Goal: Task Accomplishment & Management: Complete application form

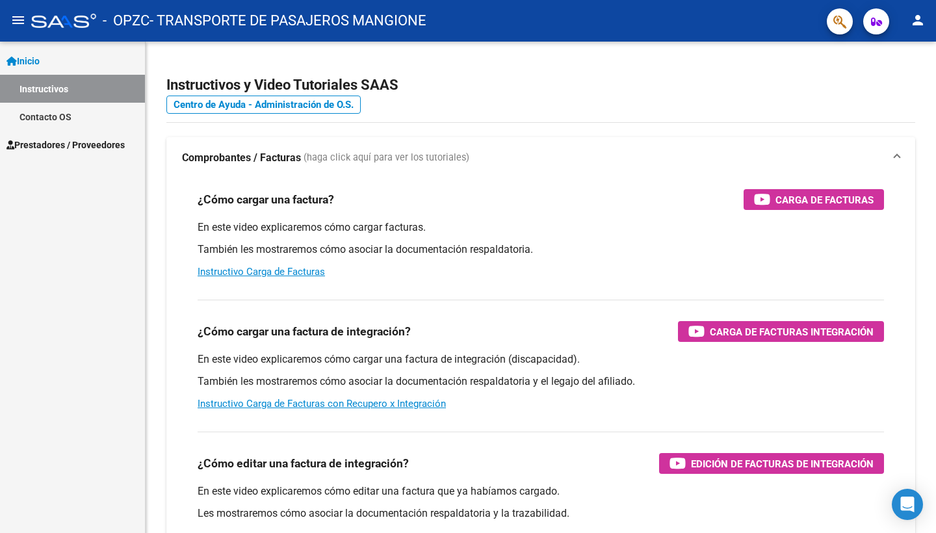
click at [96, 142] on span "Prestadores / Proveedores" at bounding box center [65, 145] width 118 height 14
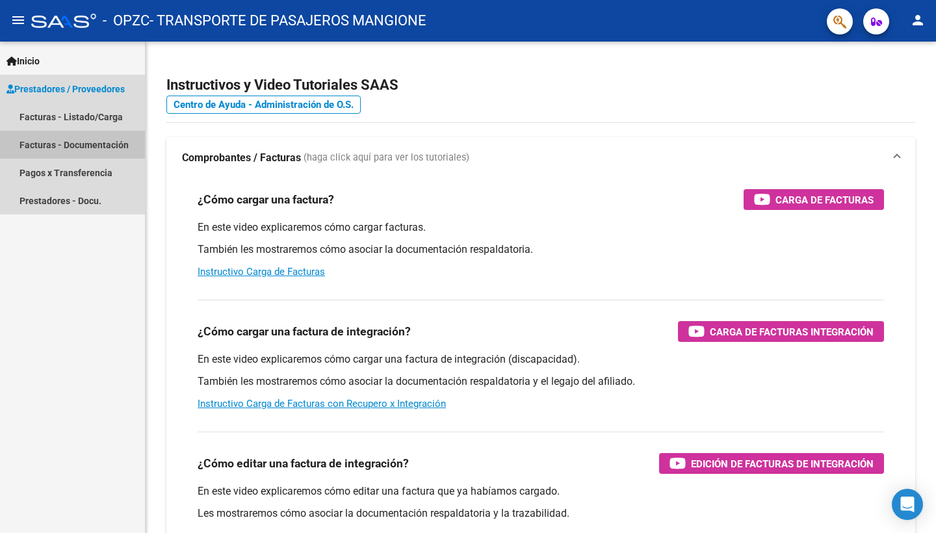
click at [92, 144] on link "Facturas - Documentación" at bounding box center [72, 145] width 145 height 28
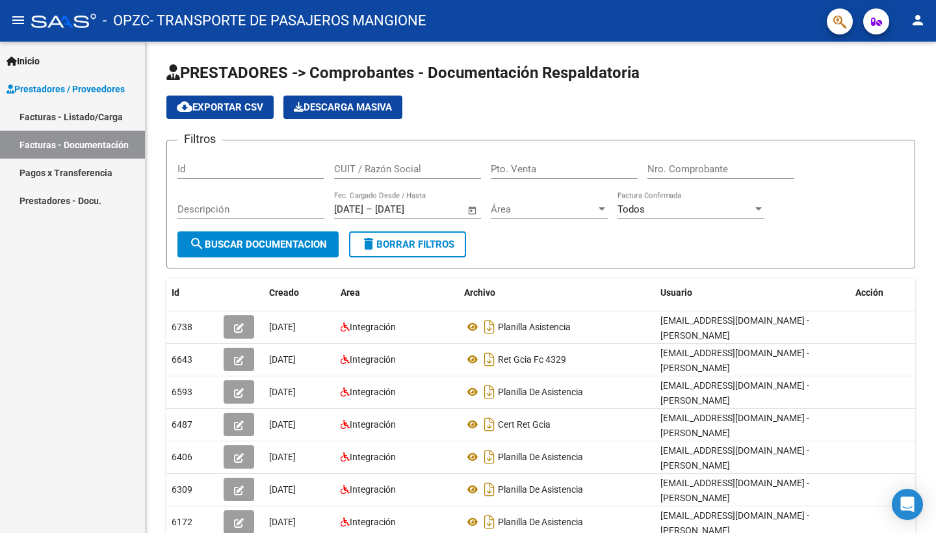
click at [101, 122] on link "Facturas - Listado/Carga" at bounding box center [72, 117] width 145 height 28
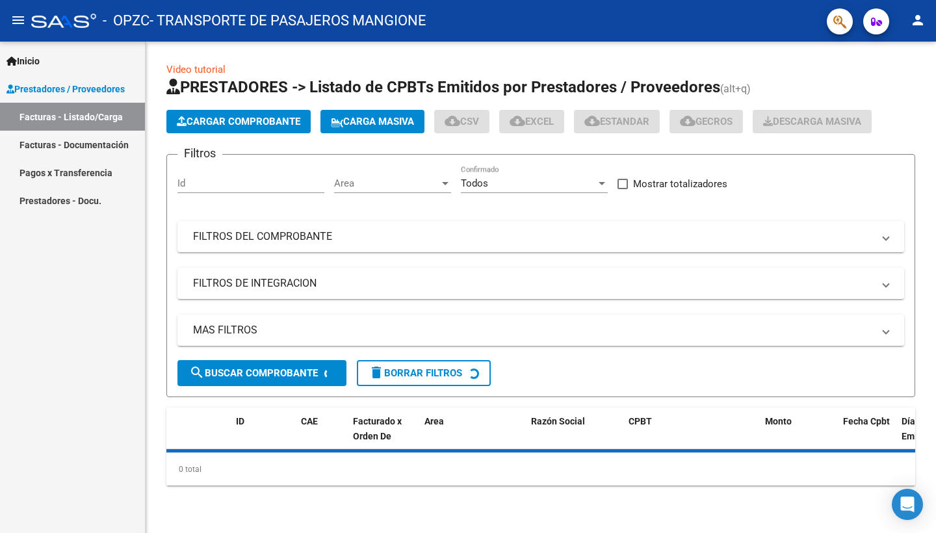
click at [257, 127] on span "Cargar Comprobante" at bounding box center [238, 122] width 123 height 12
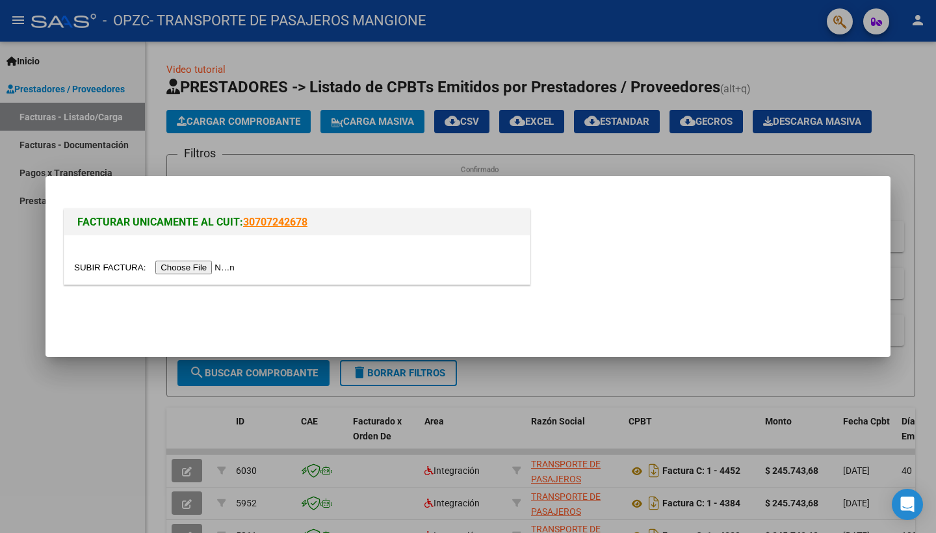
click at [167, 266] on input "file" at bounding box center [156, 268] width 164 height 14
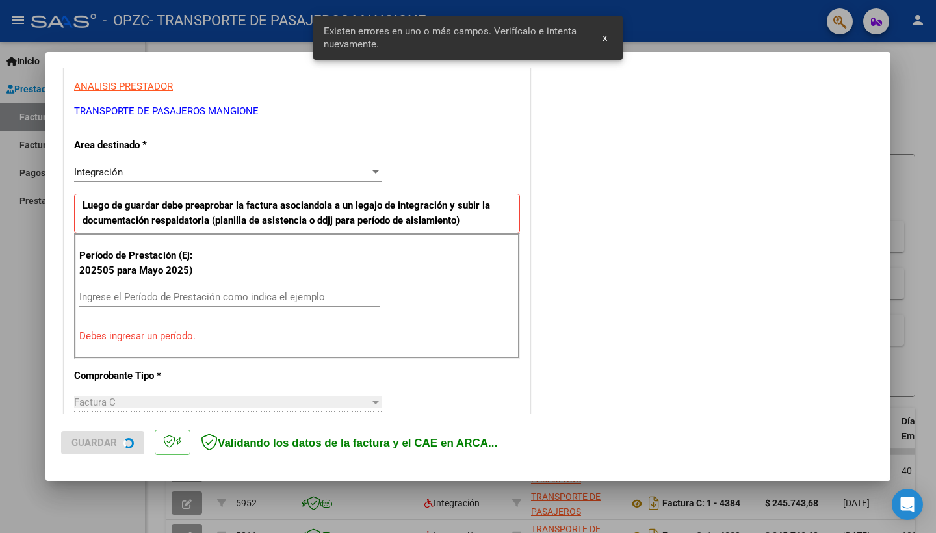
scroll to position [253, 0]
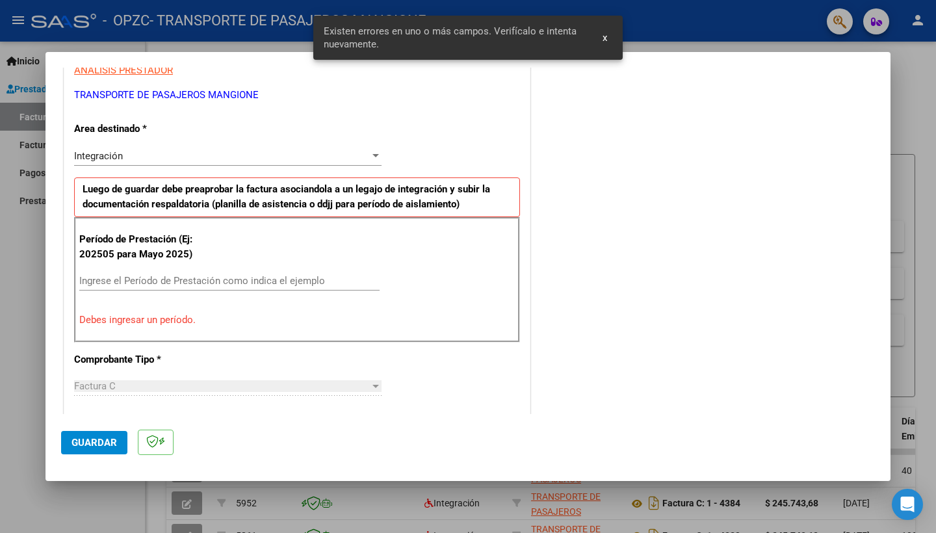
click at [181, 271] on div "Ingrese el Período de Prestación como indica el ejemplo" at bounding box center [229, 280] width 300 height 19
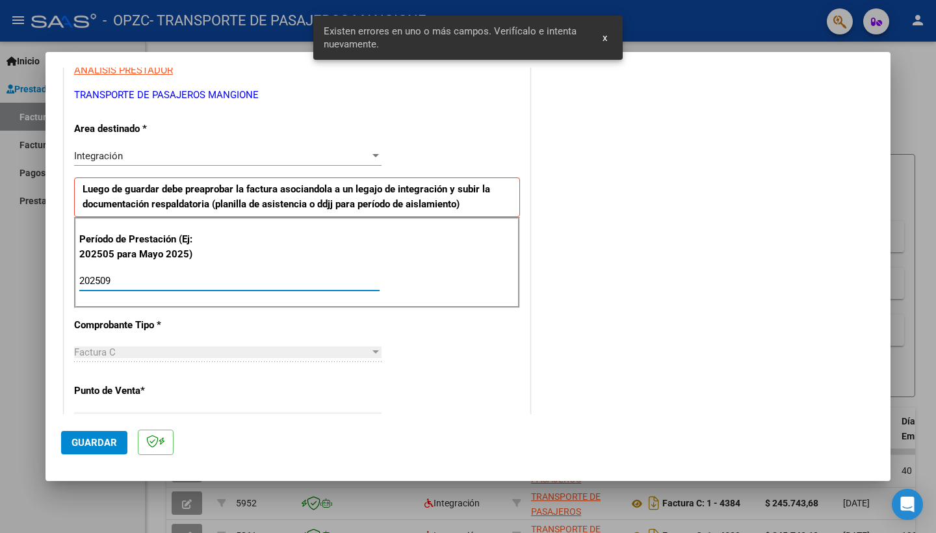
type input "202509"
click at [91, 441] on span "Guardar" at bounding box center [93, 443] width 45 height 12
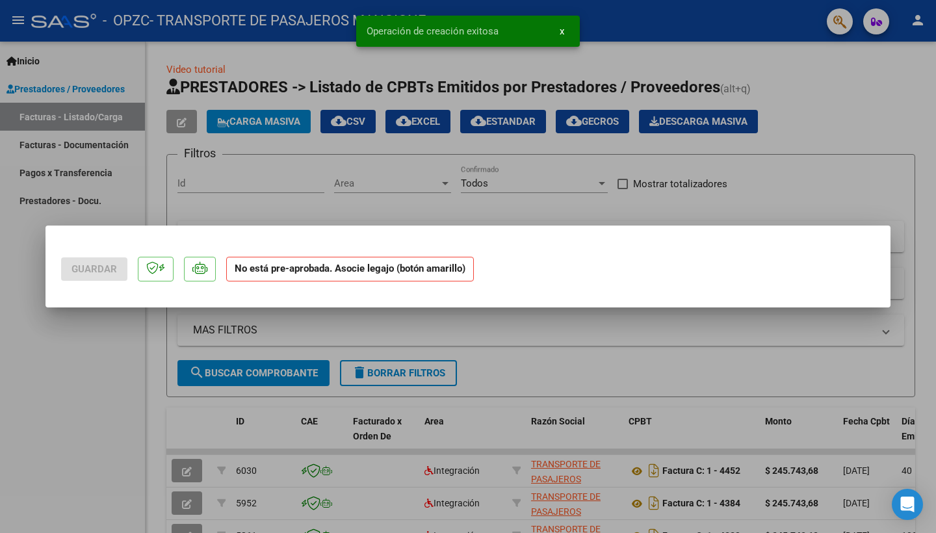
scroll to position [0, 0]
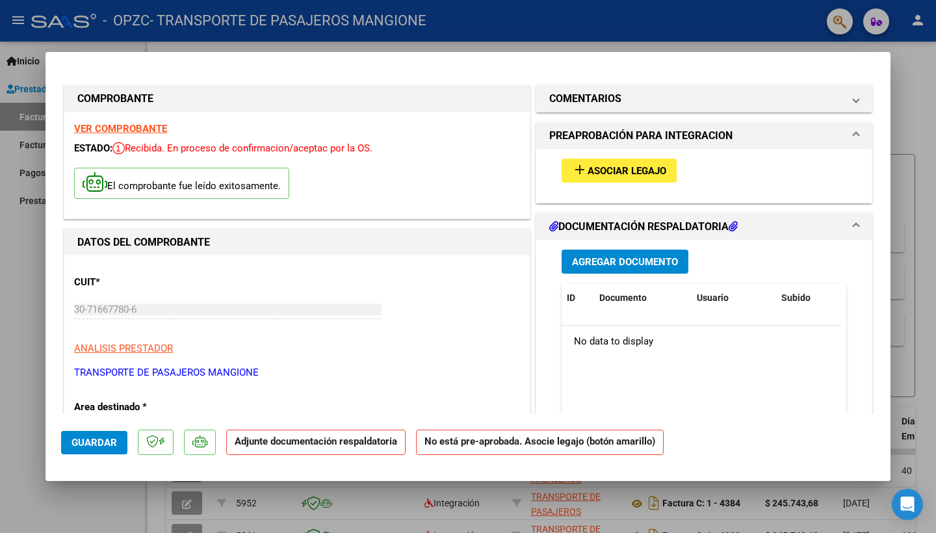
click at [647, 174] on span "Asociar Legajo" at bounding box center [626, 171] width 79 height 12
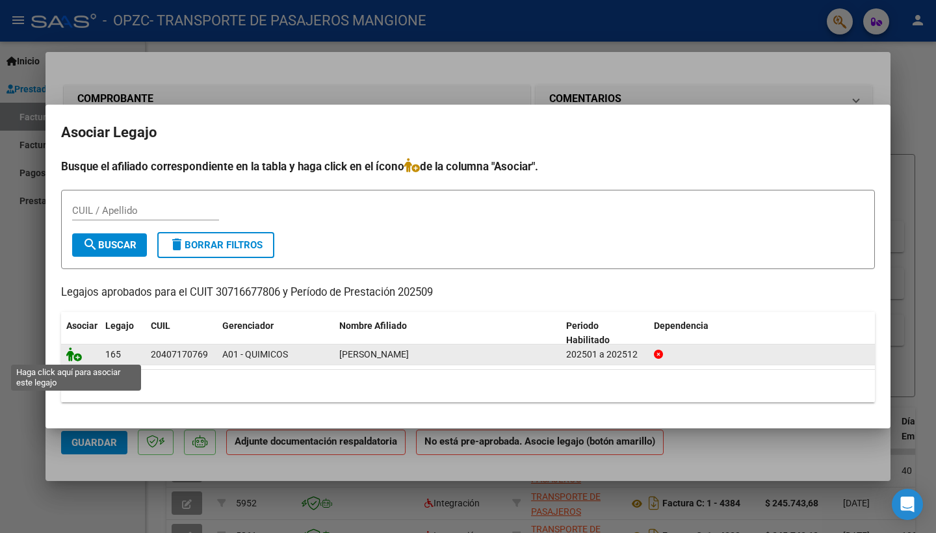
click at [76, 353] on icon at bounding box center [74, 354] width 16 height 14
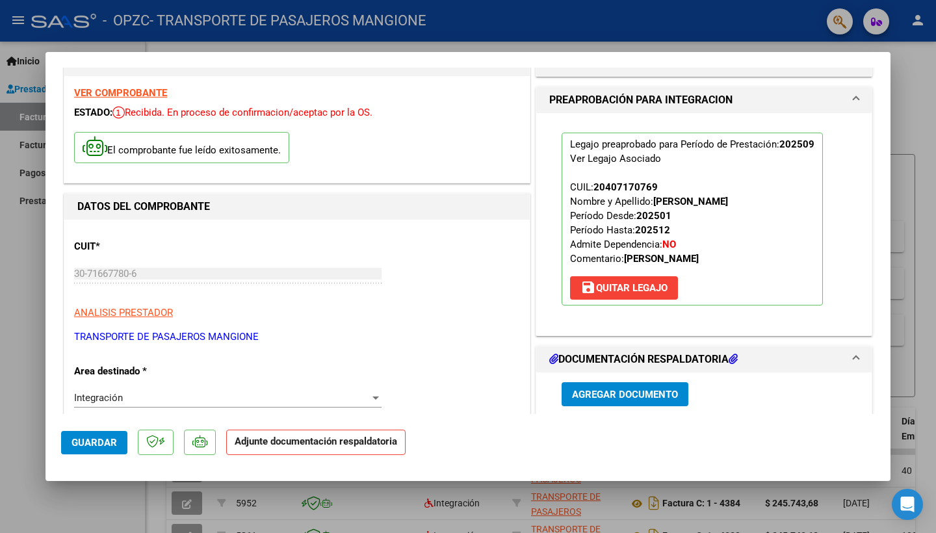
scroll to position [53, 0]
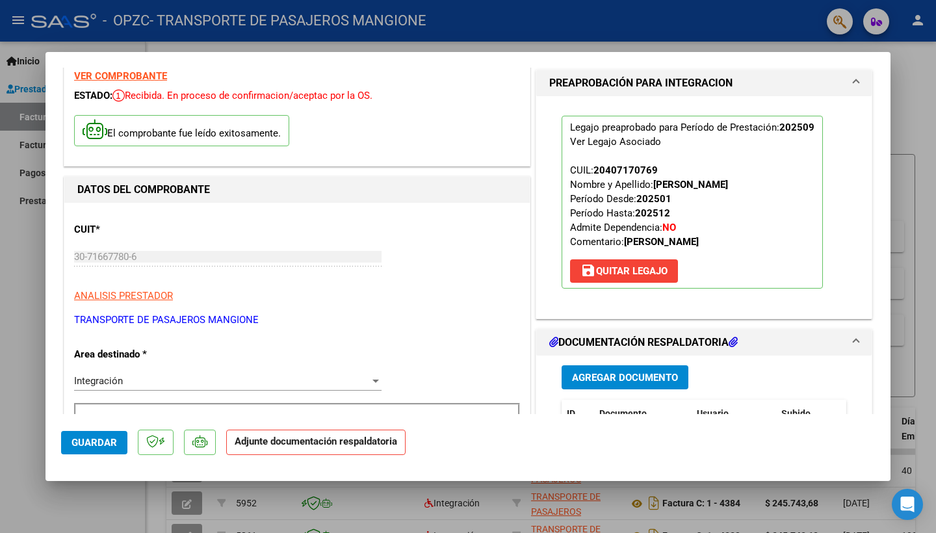
click at [613, 371] on span "Agregar Documento" at bounding box center [625, 377] width 106 height 12
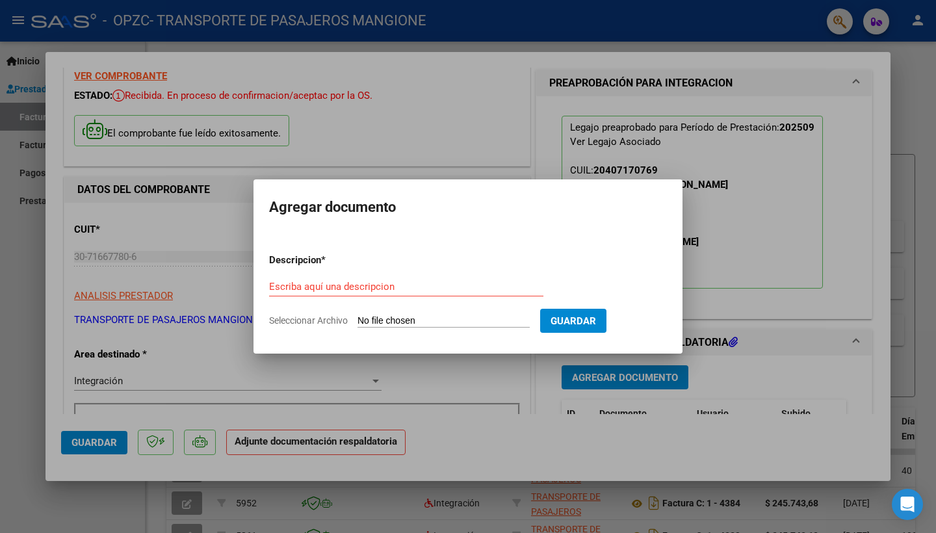
click at [421, 317] on input "Seleccionar Archivo" at bounding box center [443, 321] width 172 height 12
type input "C:\fakepath\RODRIGUEZ 09.25.pdf"
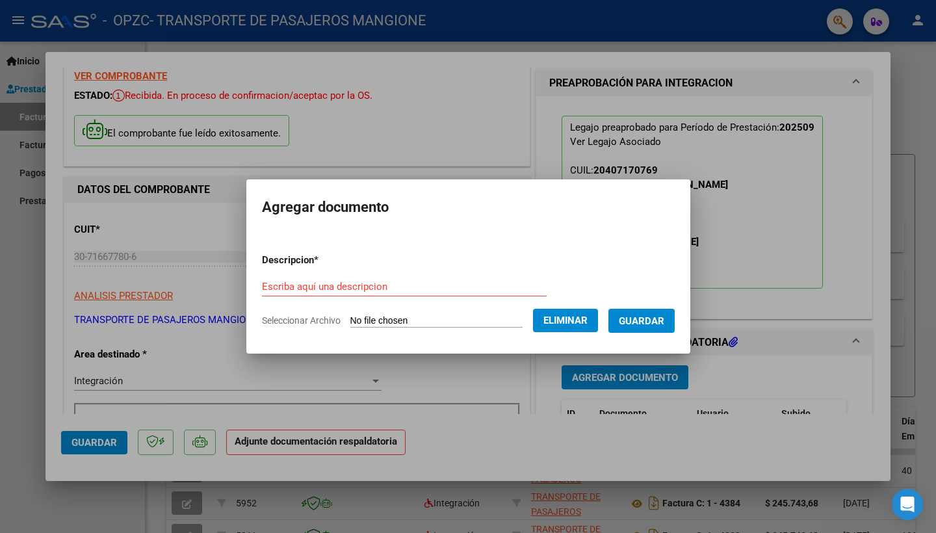
click at [498, 276] on form "Descripcion * Escriba aquí una descripcion Seleccionar Archivo Eliminar Guardar" at bounding box center [468, 290] width 413 height 95
click at [488, 290] on input "Escriba aquí una descripcion" at bounding box center [404, 287] width 285 height 12
type input "SAN LUCAS"
click at [658, 320] on span "Guardar" at bounding box center [641, 321] width 45 height 12
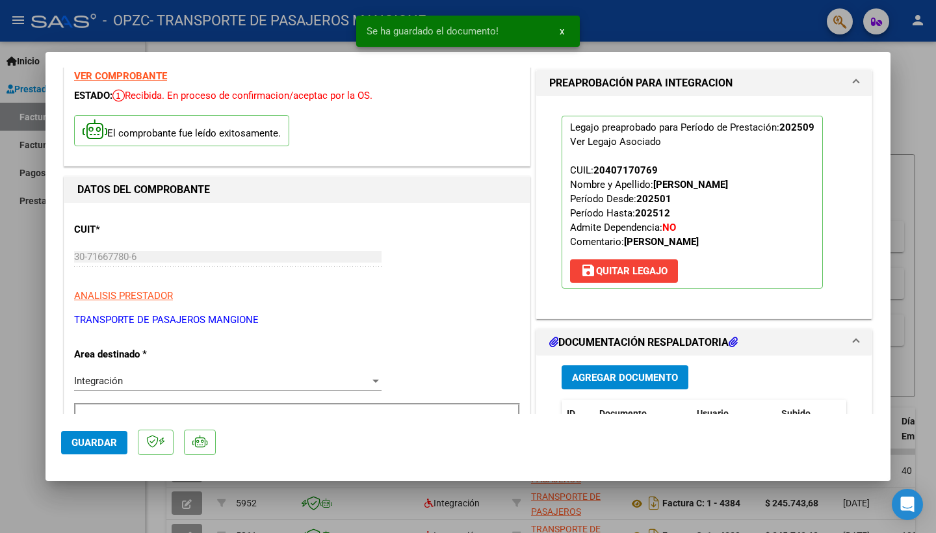
click at [89, 443] on span "Guardar" at bounding box center [93, 443] width 45 height 12
click at [23, 379] on div at bounding box center [468, 266] width 936 height 533
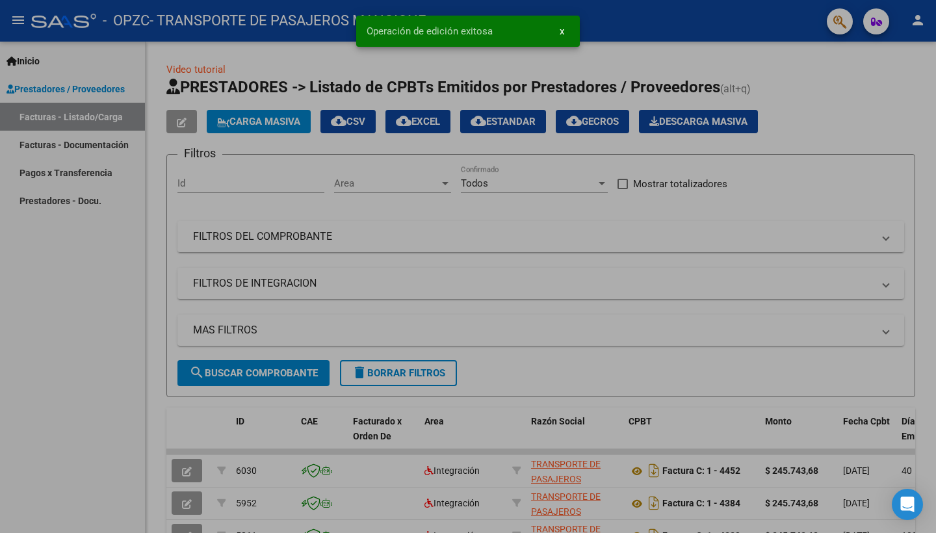
type input "$ 0,00"
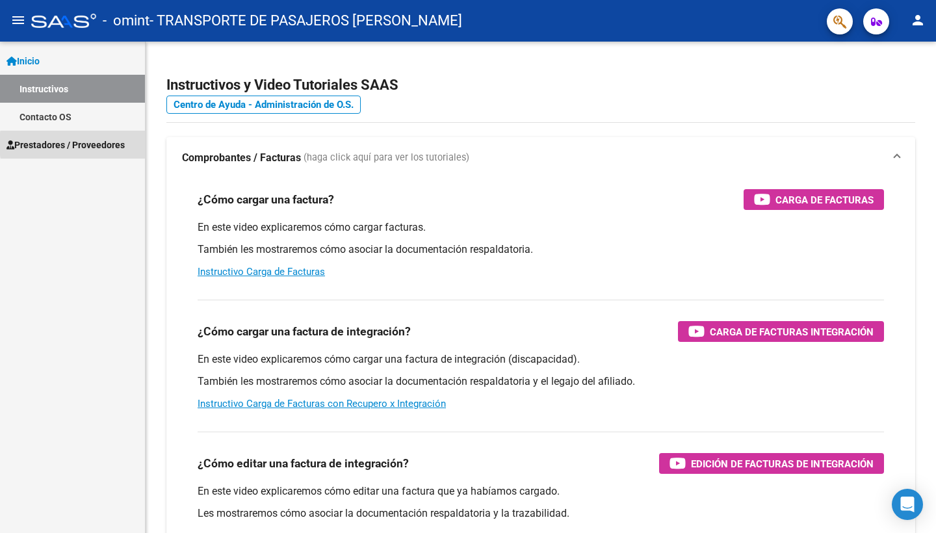
click at [109, 144] on span "Prestadores / Proveedores" at bounding box center [65, 145] width 118 height 14
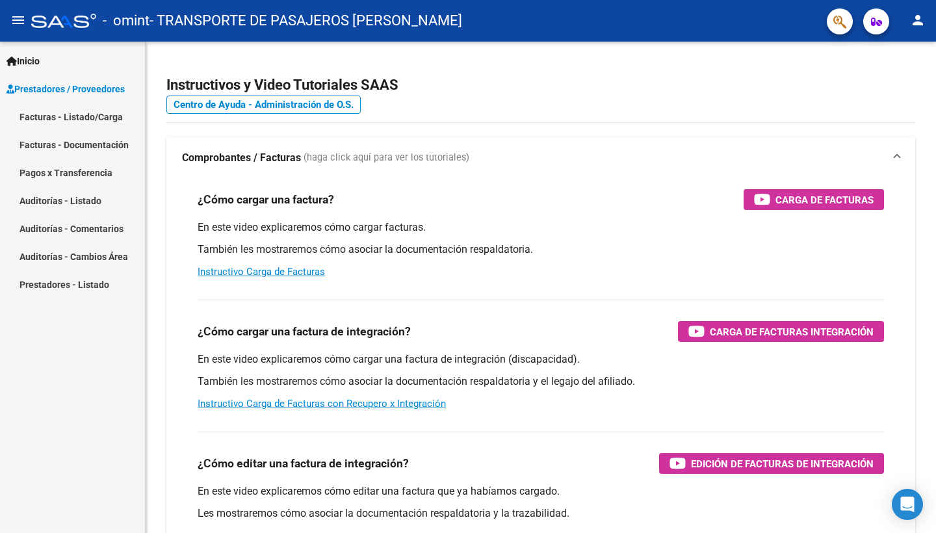
click at [116, 123] on link "Facturas - Listado/Carga" at bounding box center [72, 117] width 145 height 28
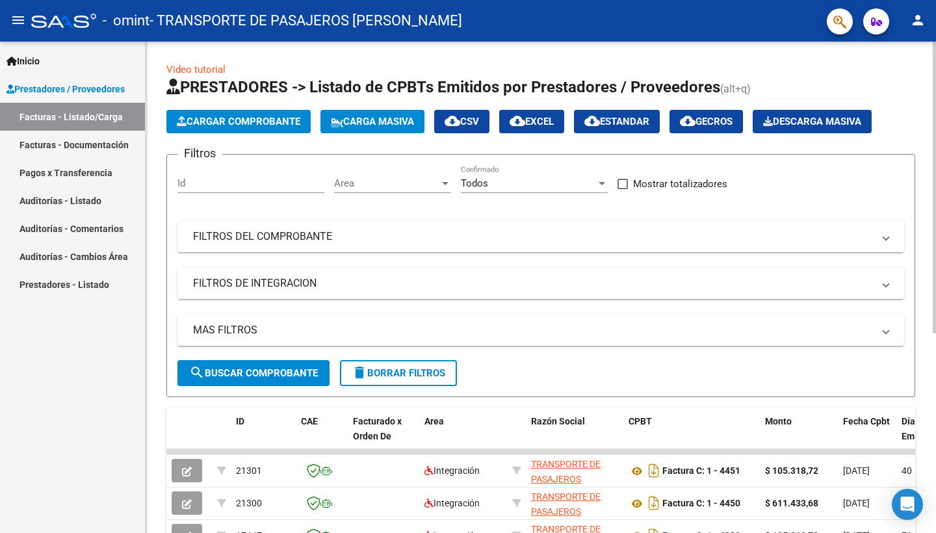
click at [213, 109] on app-list-header "PRESTADORES -> Listado de CPBTs Emitidos por Prestadores / Proveedores (alt+q) …" at bounding box center [540, 237] width 749 height 320
click at [216, 116] on span "Cargar Comprobante" at bounding box center [238, 122] width 123 height 12
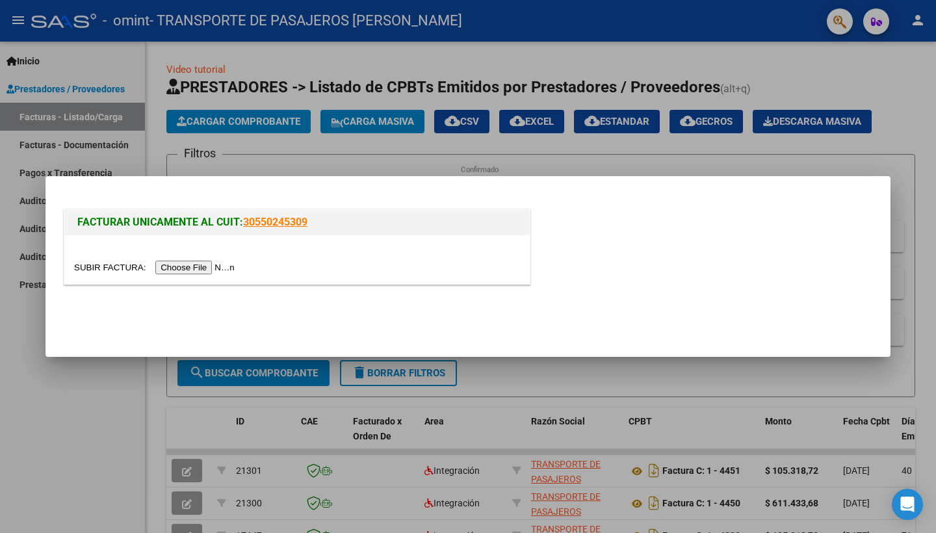
click at [184, 266] on input "file" at bounding box center [156, 268] width 164 height 14
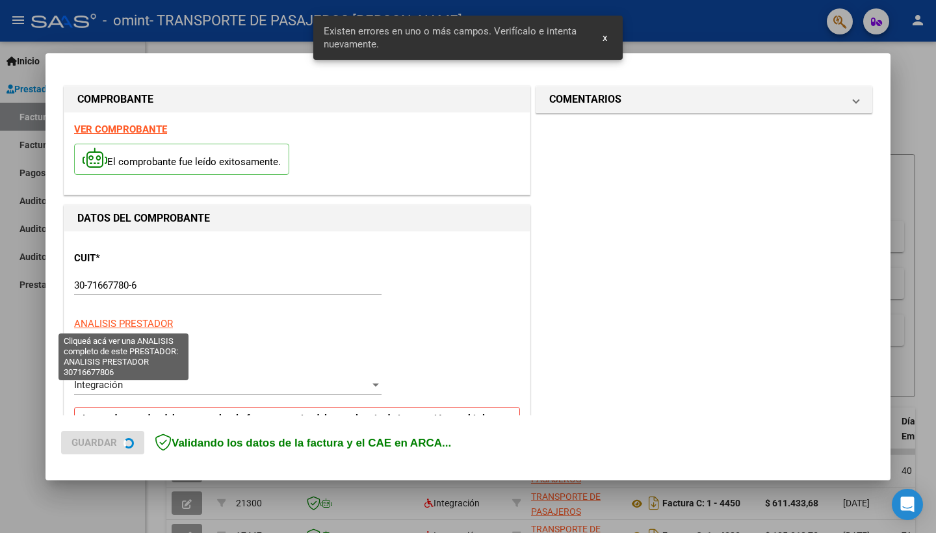
scroll to position [253, 0]
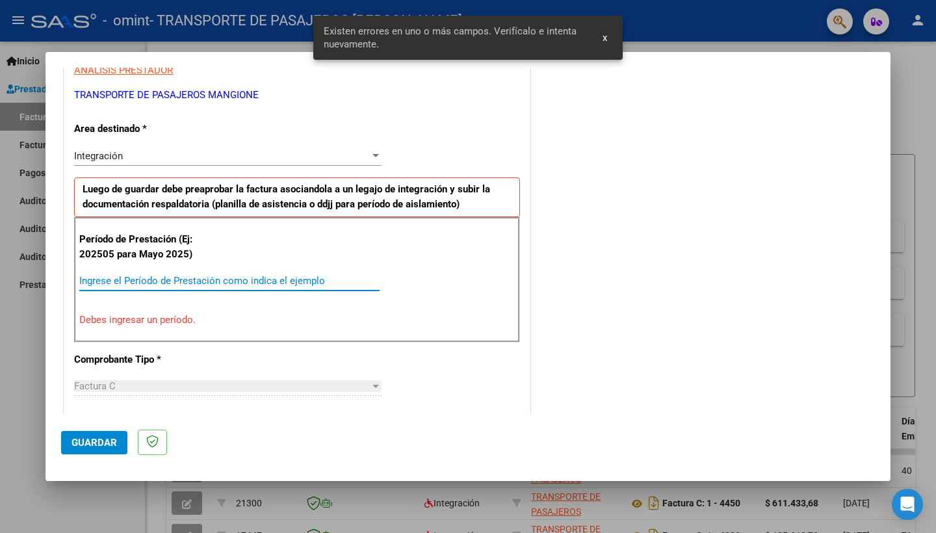
click at [281, 277] on input "Ingrese el Período de Prestación como indica el ejemplo" at bounding box center [229, 281] width 300 height 12
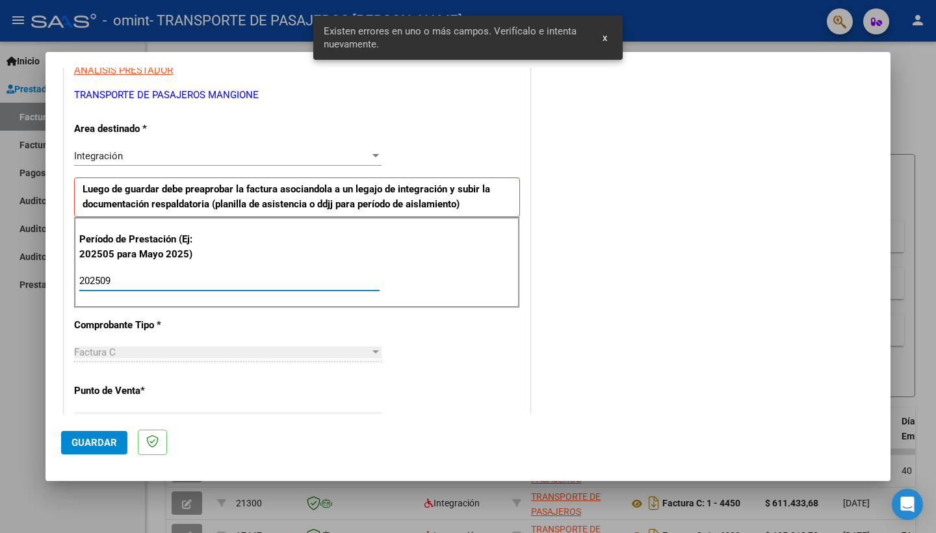
type input "202509"
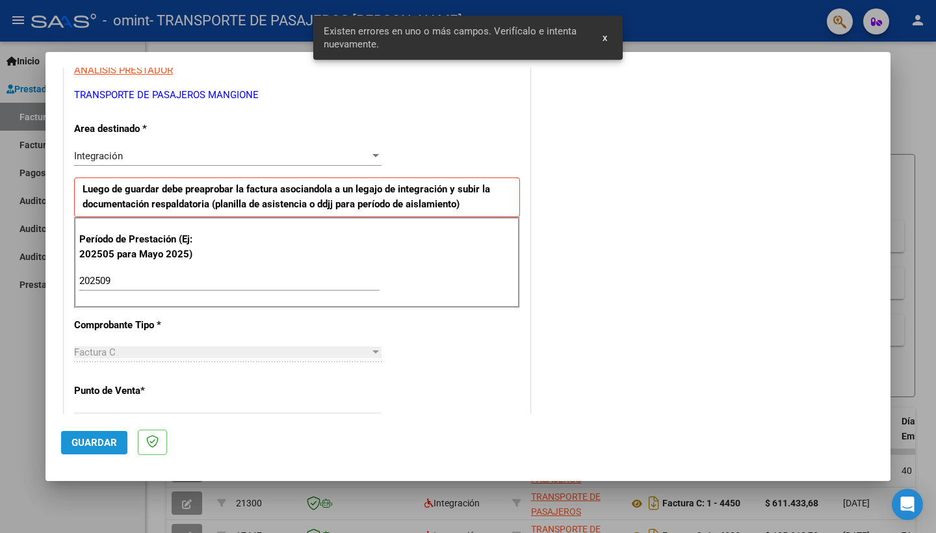
click at [84, 439] on span "Guardar" at bounding box center [93, 443] width 45 height 12
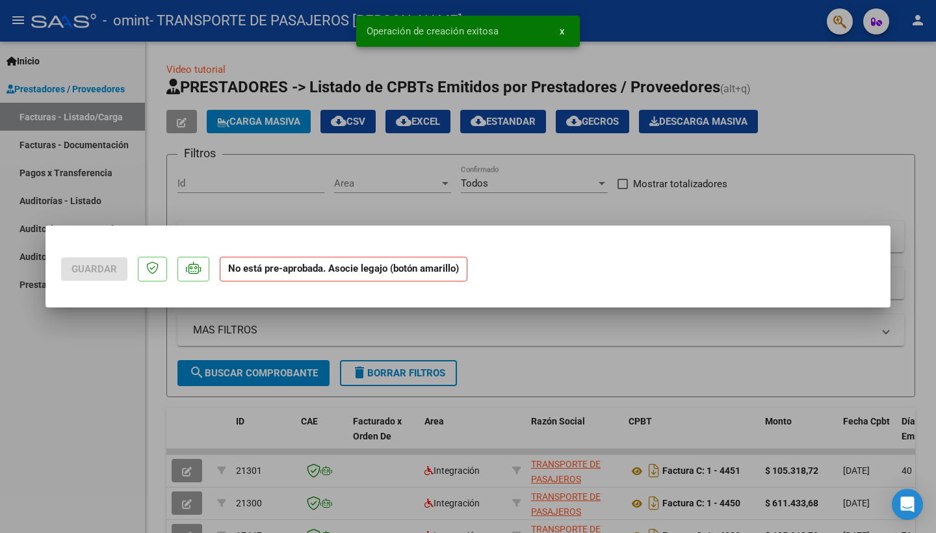
scroll to position [0, 0]
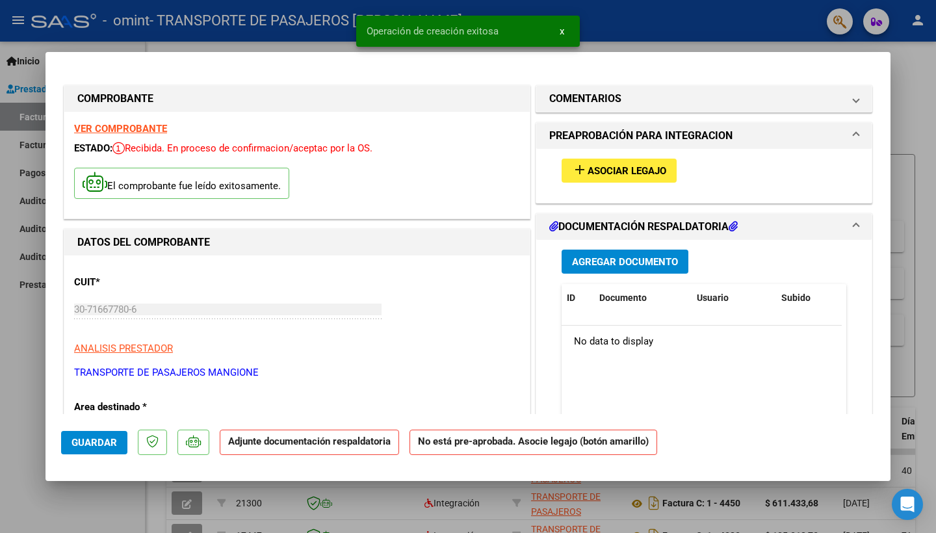
click at [617, 157] on div "add Asociar Legajo" at bounding box center [704, 171] width 304 height 44
click at [619, 167] on span "Asociar Legajo" at bounding box center [626, 171] width 79 height 12
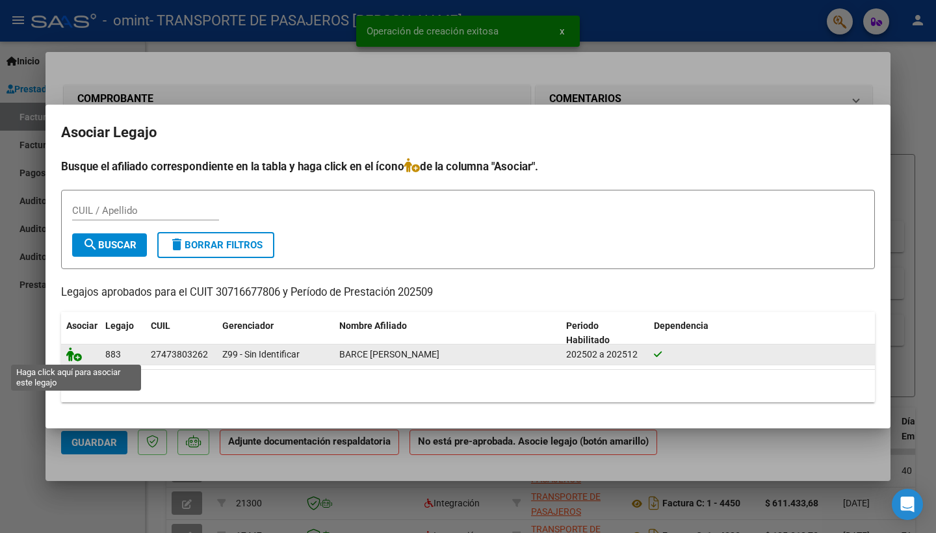
click at [78, 352] on icon at bounding box center [74, 354] width 16 height 14
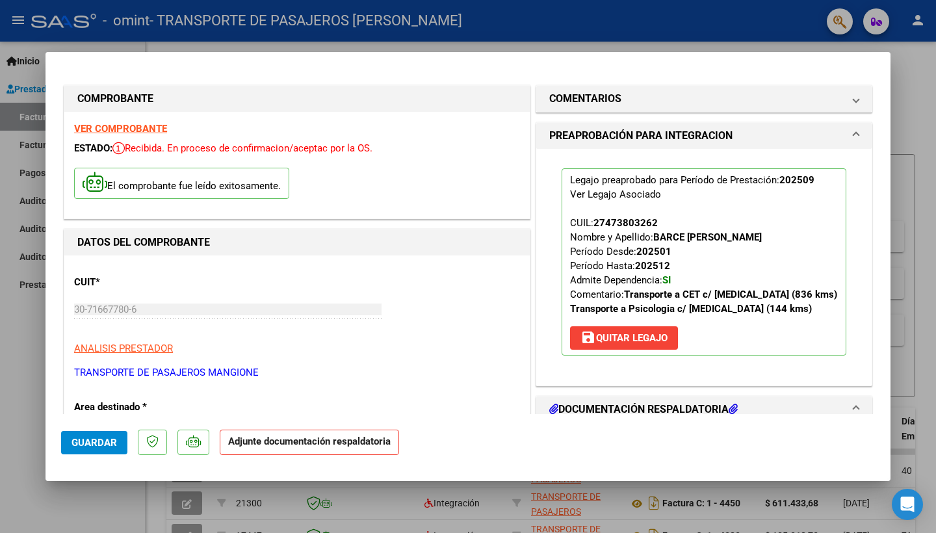
scroll to position [209, 0]
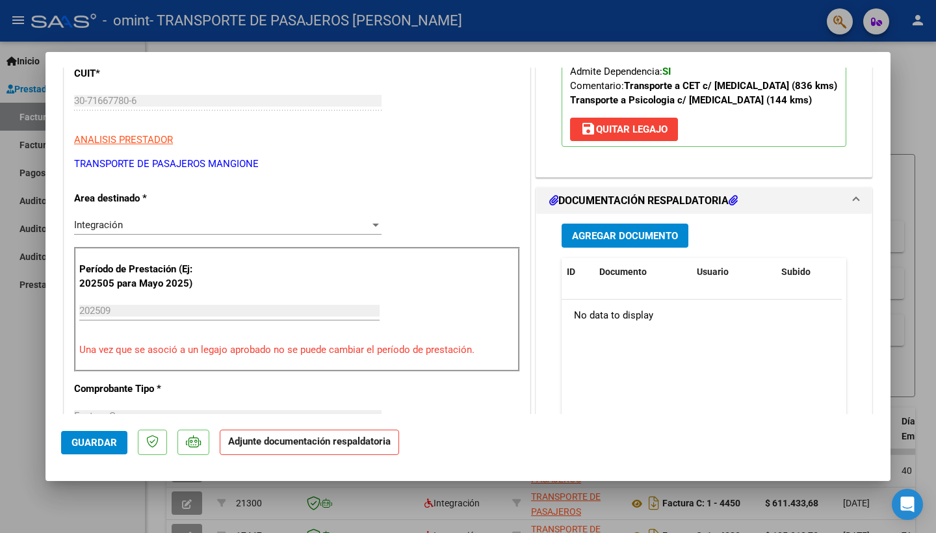
click at [653, 238] on span "Agregar Documento" at bounding box center [625, 236] width 106 height 12
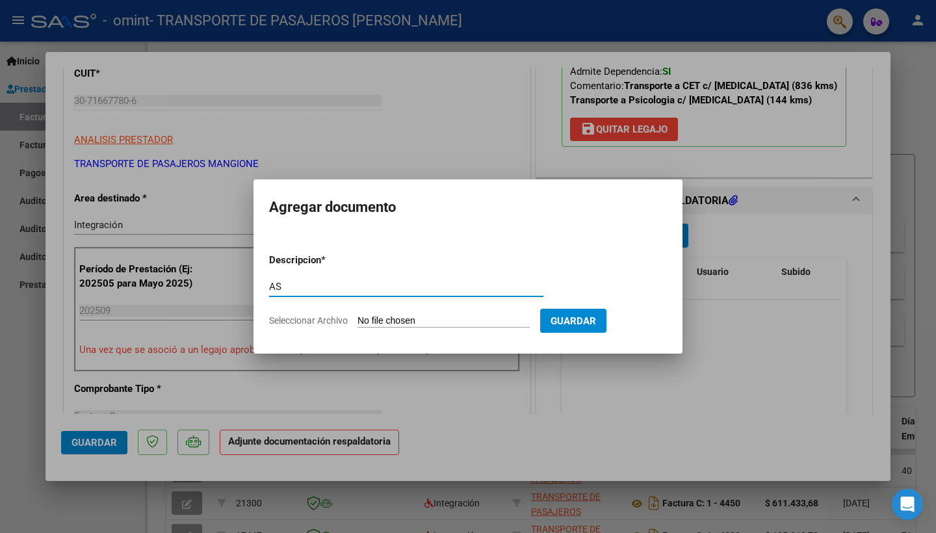
type input "A"
type input "IMENIC"
click at [363, 319] on input "Seleccionar Archivo" at bounding box center [443, 321] width 172 height 12
type input "C:\fakepath\BARCE IMENIC 09.25.pdf"
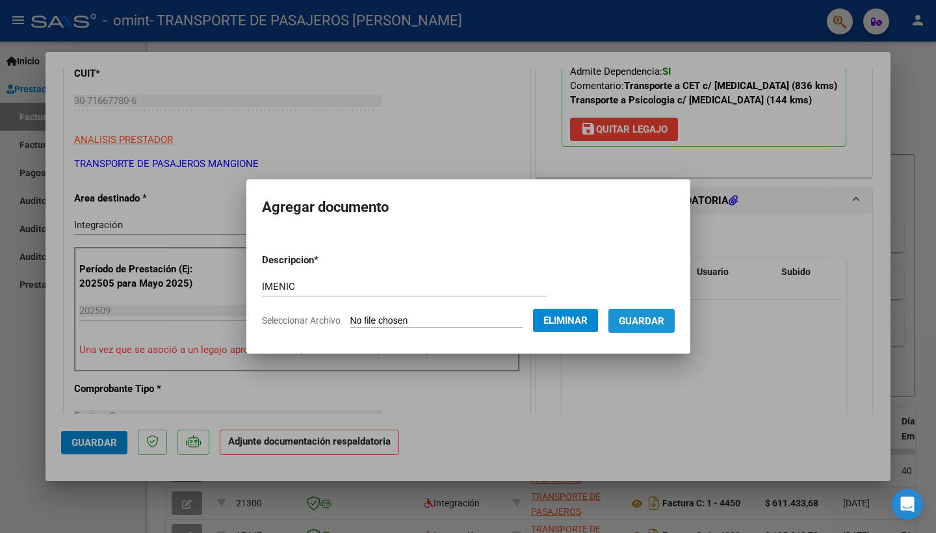
click at [664, 316] on span "Guardar" at bounding box center [641, 321] width 45 height 12
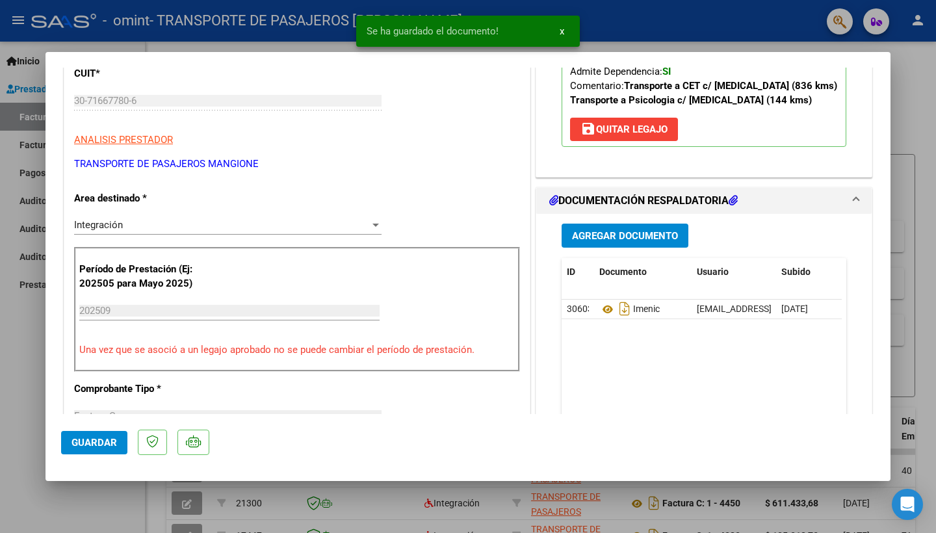
click at [120, 439] on button "Guardar" at bounding box center [94, 442] width 66 height 23
click at [10, 363] on div at bounding box center [468, 266] width 936 height 533
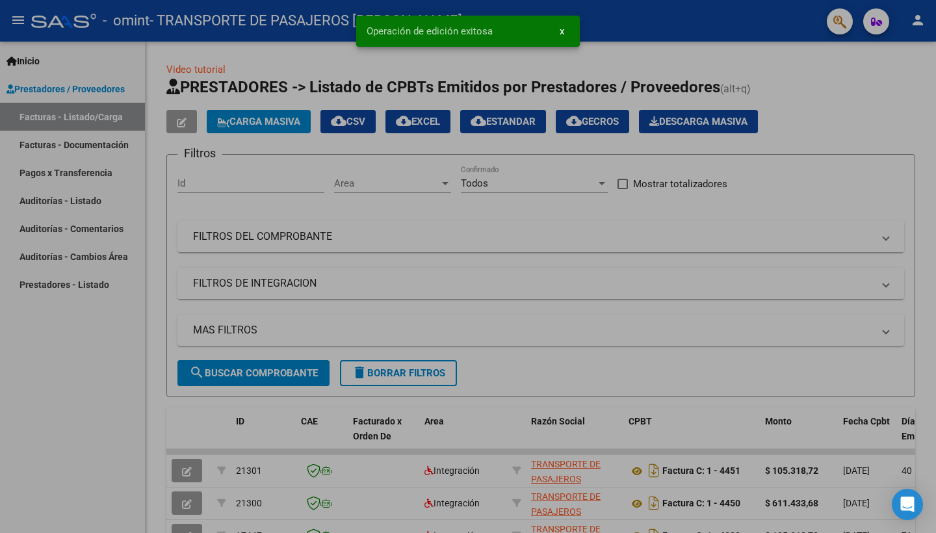
type input "$ 0,00"
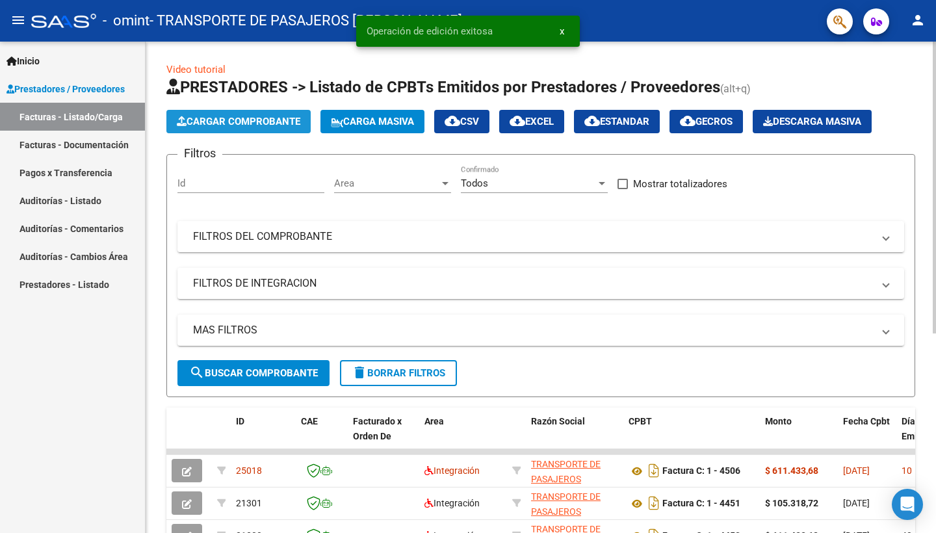
click at [250, 123] on span "Cargar Comprobante" at bounding box center [238, 122] width 123 height 12
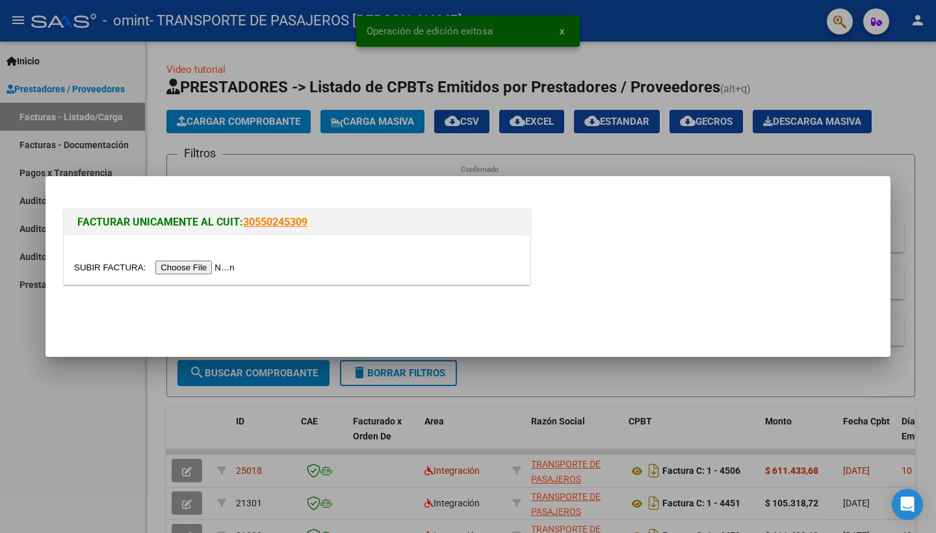
click at [196, 261] on input "file" at bounding box center [156, 268] width 164 height 14
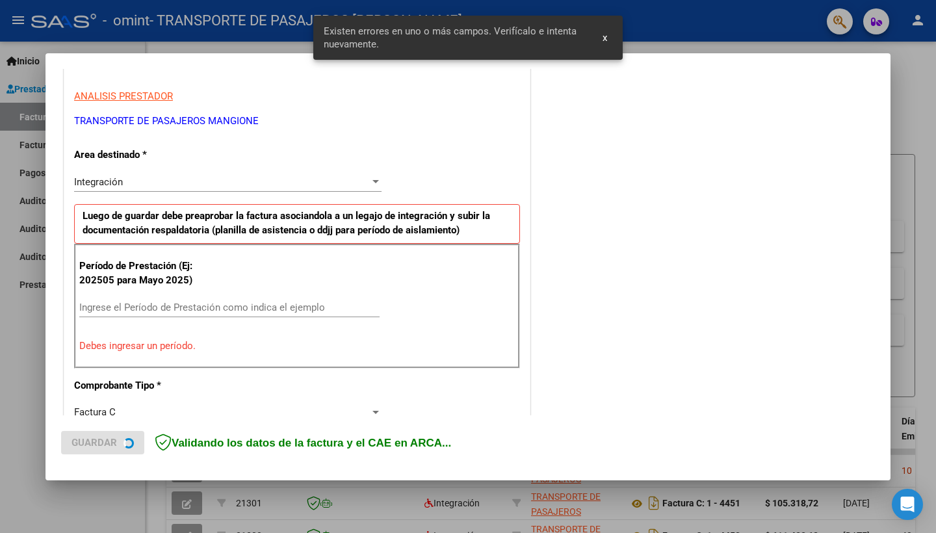
scroll to position [253, 0]
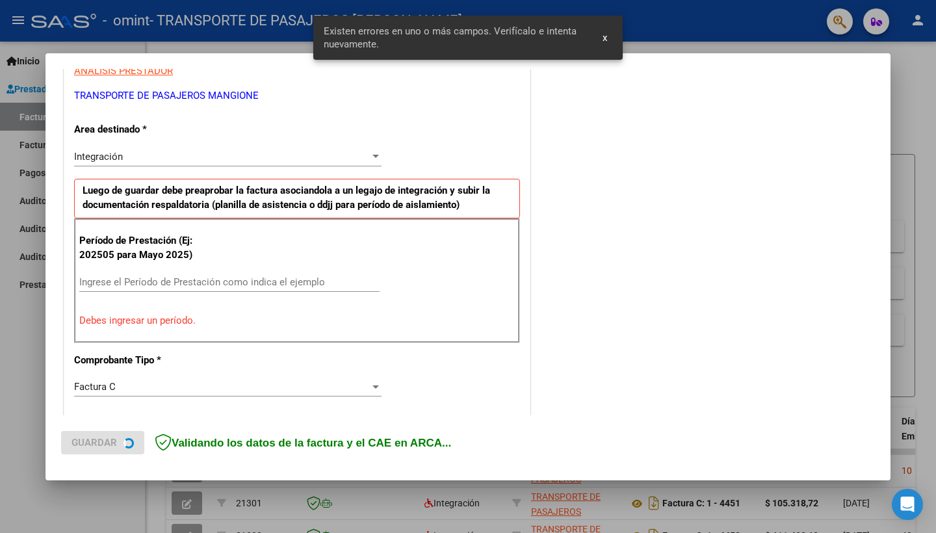
click at [164, 286] on div "Ingrese el Período de Prestación como indica el ejemplo" at bounding box center [229, 281] width 300 height 19
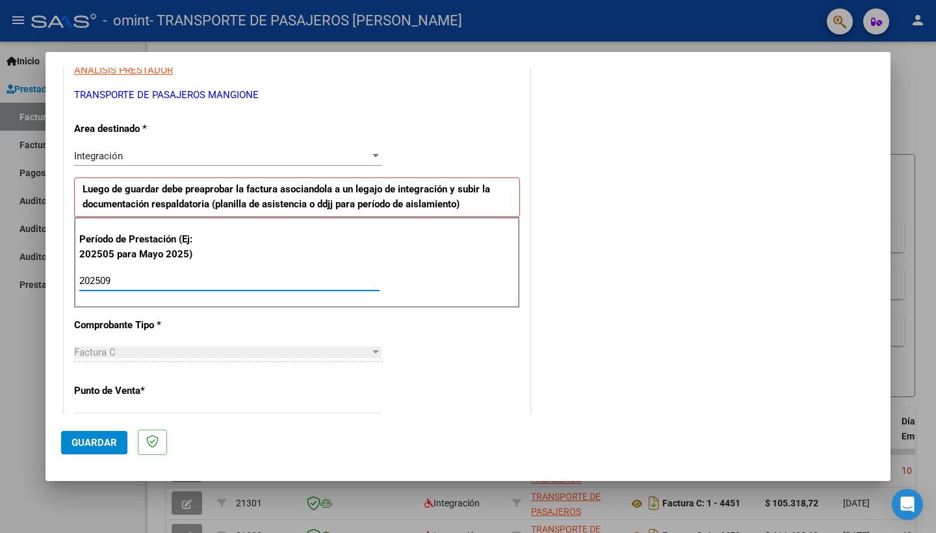
type input "202509"
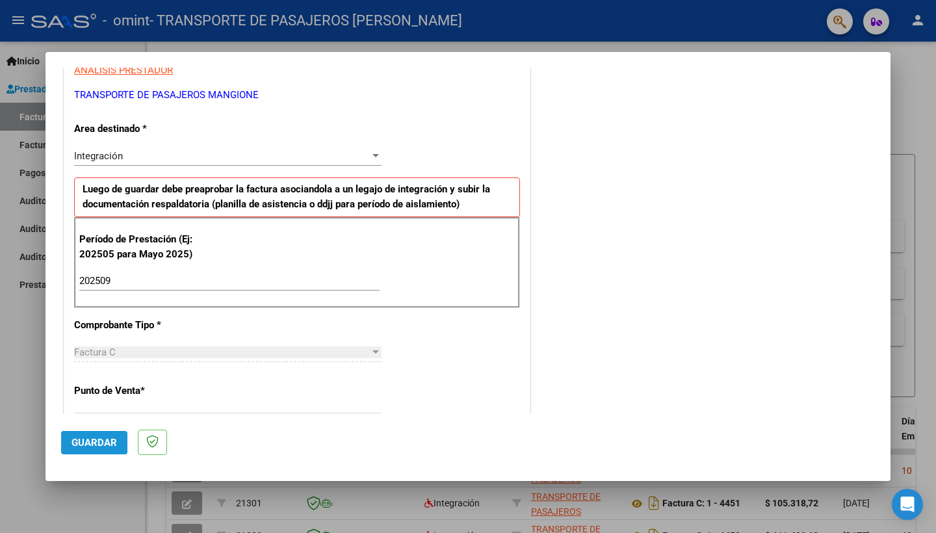
click at [81, 437] on span "Guardar" at bounding box center [93, 443] width 45 height 12
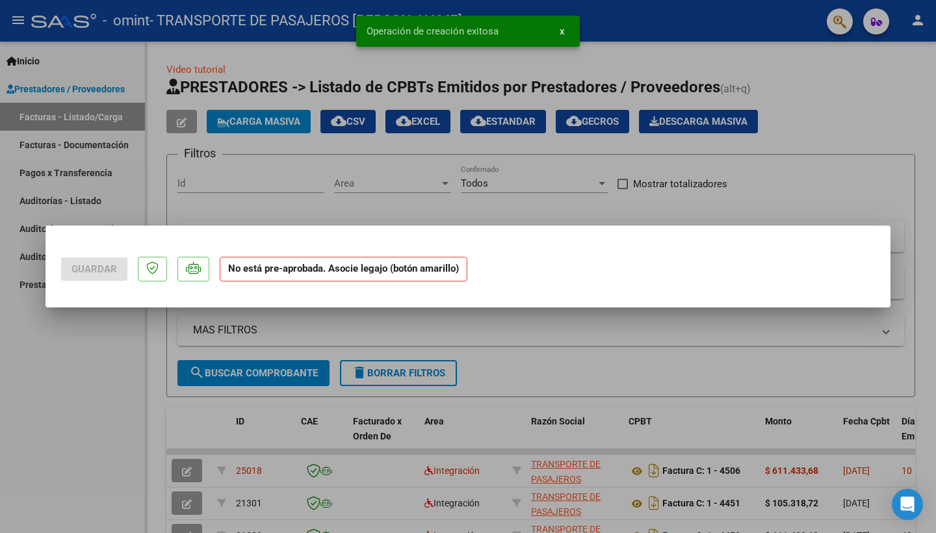
scroll to position [0, 0]
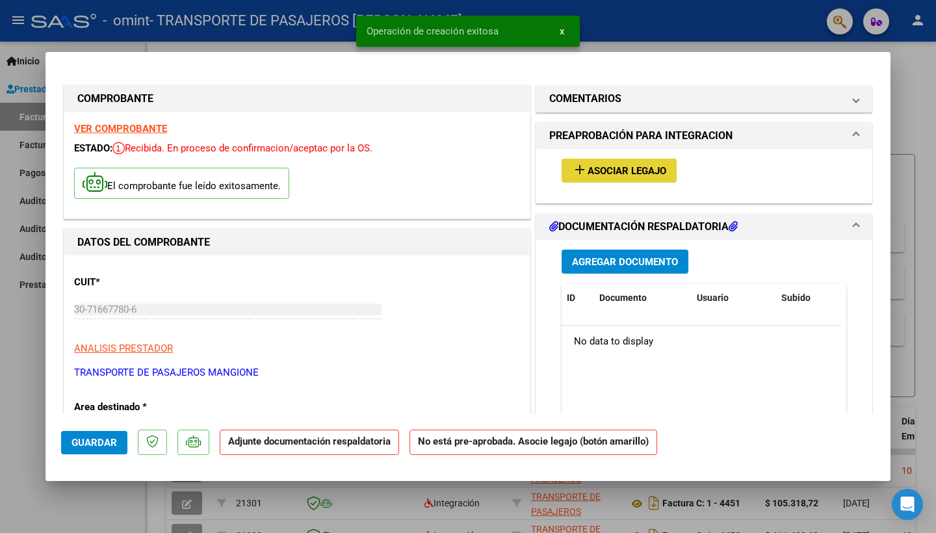
click at [606, 163] on button "add Asociar Legajo" at bounding box center [618, 171] width 115 height 24
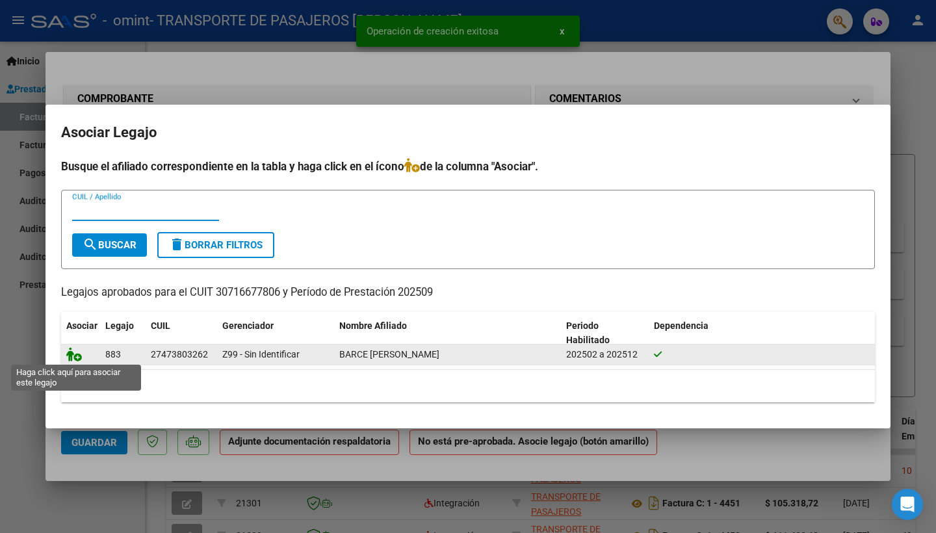
click at [71, 357] on icon at bounding box center [74, 354] width 16 height 14
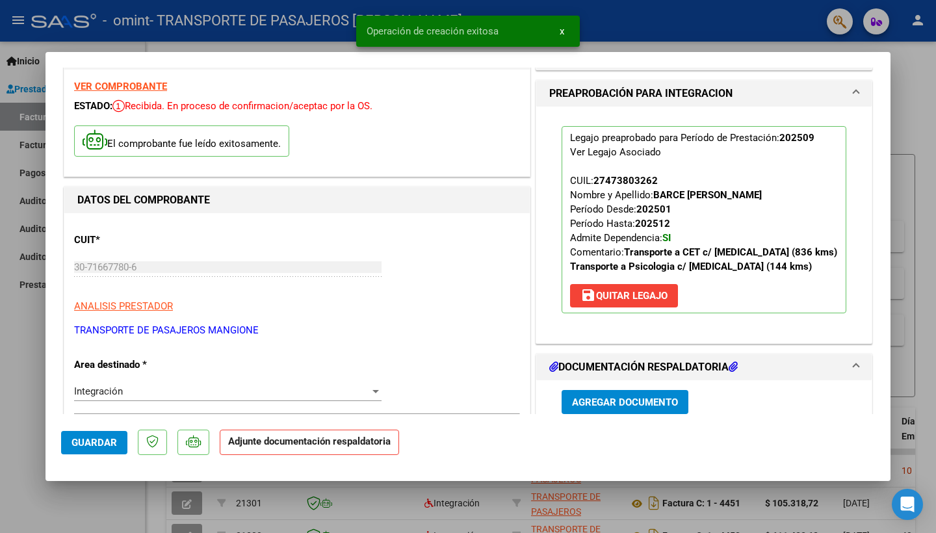
scroll to position [59, 0]
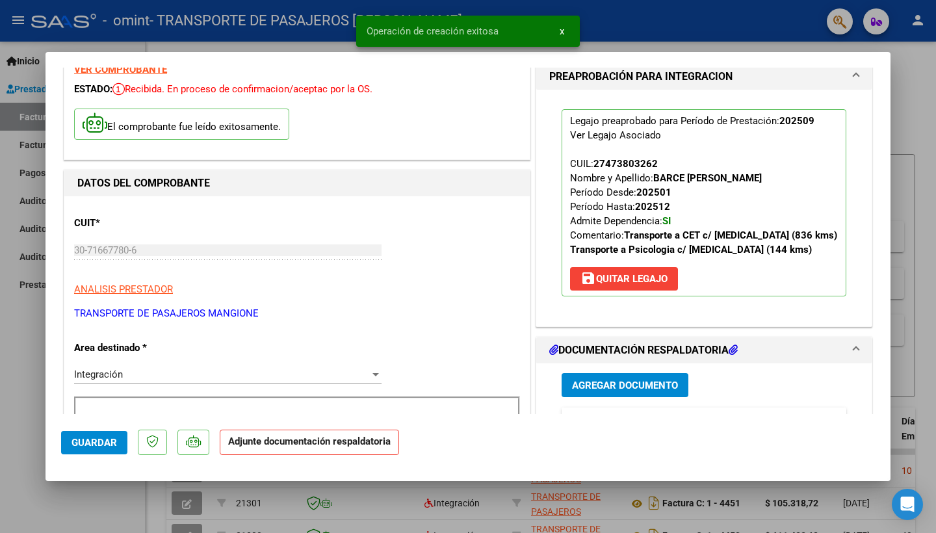
click at [650, 376] on button "Agregar Documento" at bounding box center [624, 385] width 127 height 24
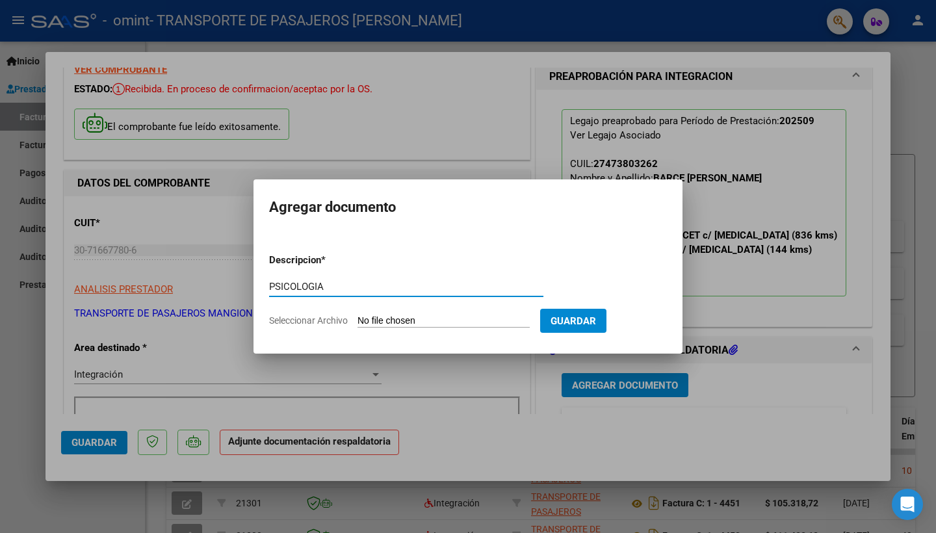
type input "PSICOLOGIA"
click at [456, 324] on input "Seleccionar Archivo" at bounding box center [443, 321] width 172 height 12
type input "C:\fakepath\BARCE ESPAÑA 09.25.pdf"
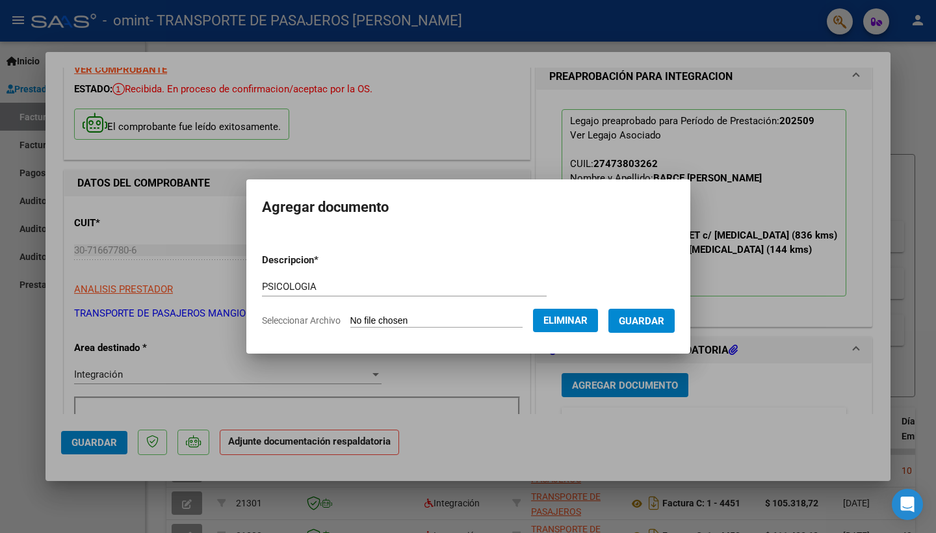
click at [664, 324] on span "Guardar" at bounding box center [641, 321] width 45 height 12
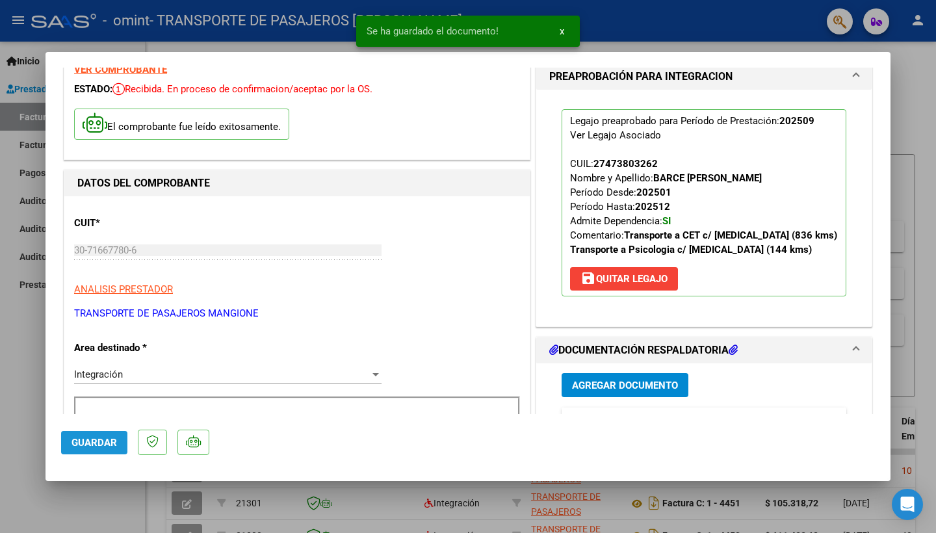
click at [117, 437] on button "Guardar" at bounding box center [94, 442] width 66 height 23
click at [563, 28] on span "x" at bounding box center [561, 31] width 5 height 12
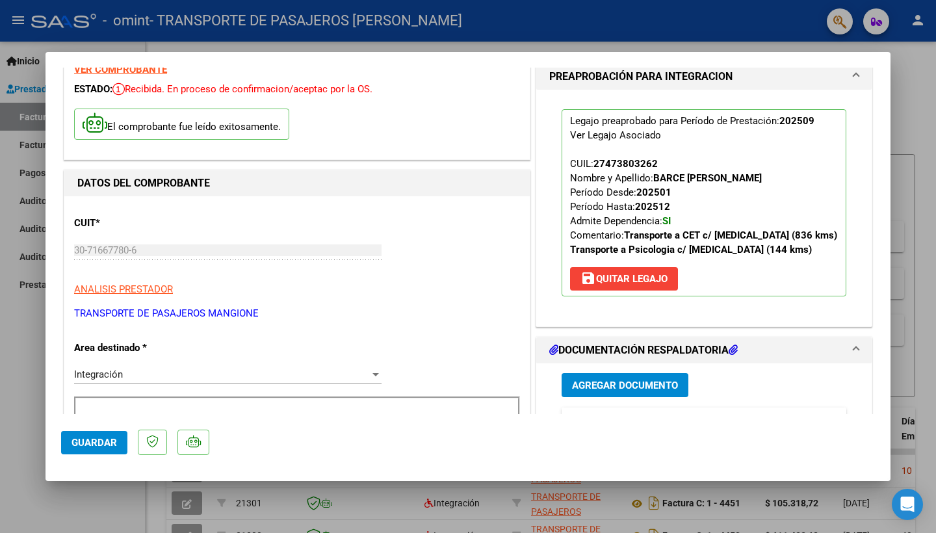
click at [85, 450] on button "Guardar" at bounding box center [94, 442] width 66 height 23
click at [40, 407] on div at bounding box center [468, 266] width 936 height 533
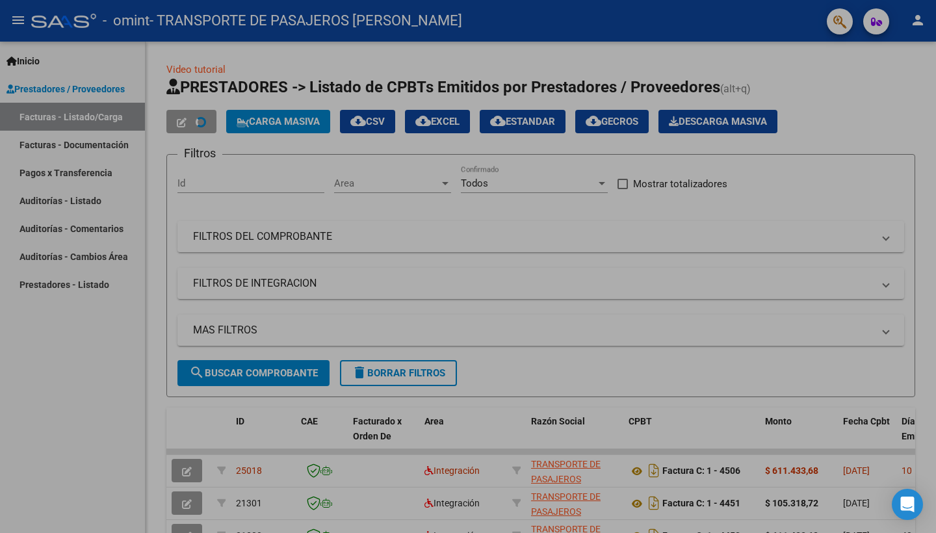
type input "$ 0,00"
